Goal: Find specific page/section: Find specific page/section

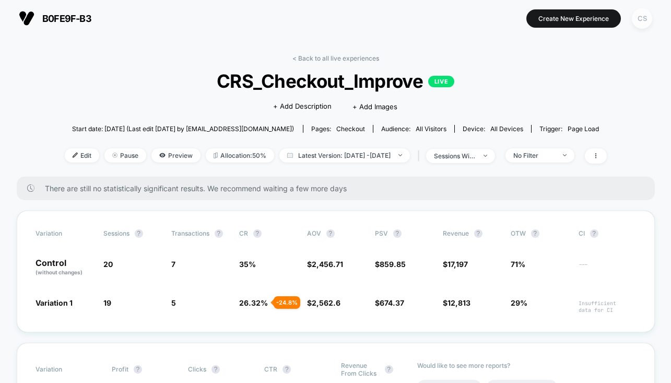
click at [643, 10] on div "CS" at bounding box center [642, 18] width 20 height 20
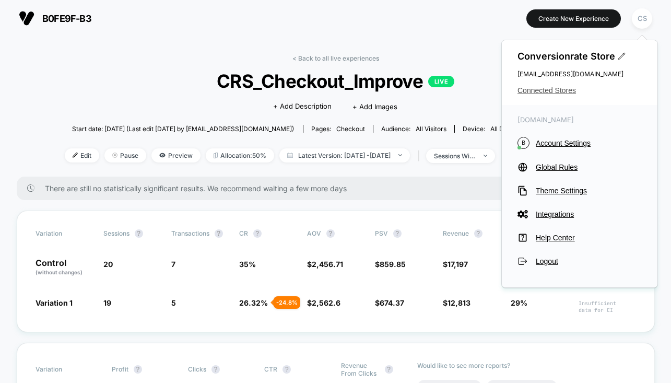
click at [547, 89] on span "Connected Stores" at bounding box center [580, 90] width 124 height 8
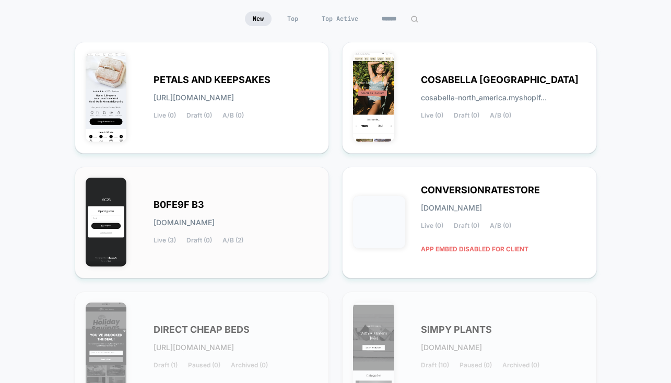
click at [171, 208] on span "B0FE9F B3" at bounding box center [179, 204] width 51 height 7
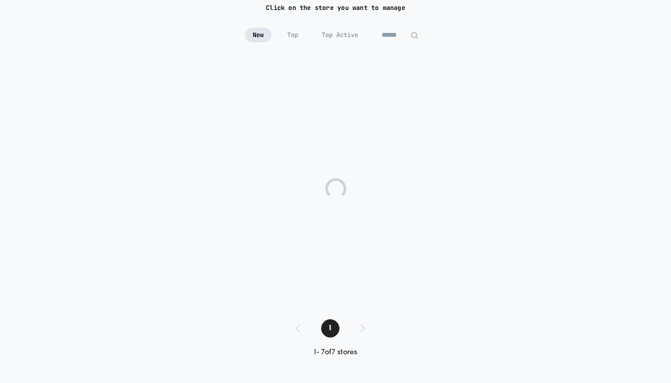
scroll to position [81, 0]
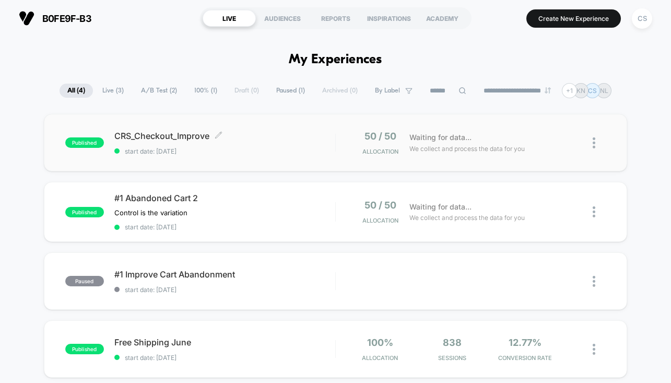
click at [278, 137] on span "CRS_Checkout_Improve Click to edit experience details" at bounding box center [224, 136] width 221 height 10
